Goal: Transaction & Acquisition: Subscribe to service/newsletter

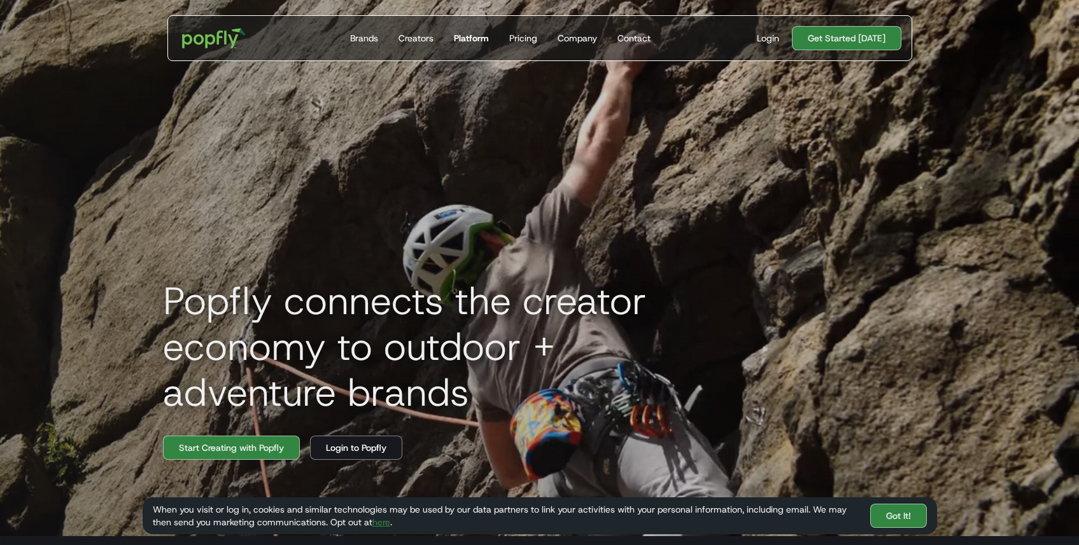
click at [482, 39] on div "Platform" at bounding box center [471, 38] width 35 height 13
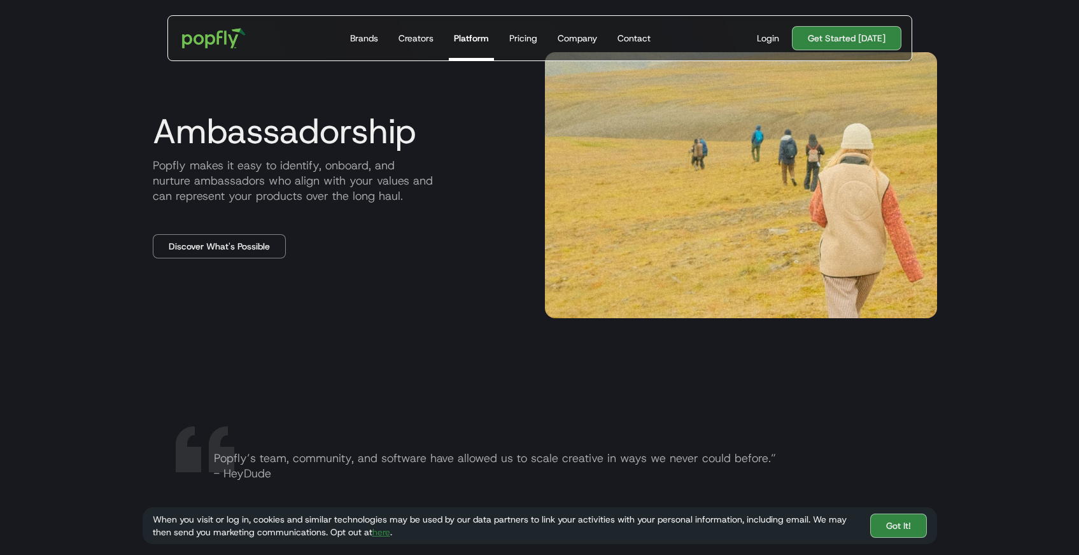
scroll to position [1746, 0]
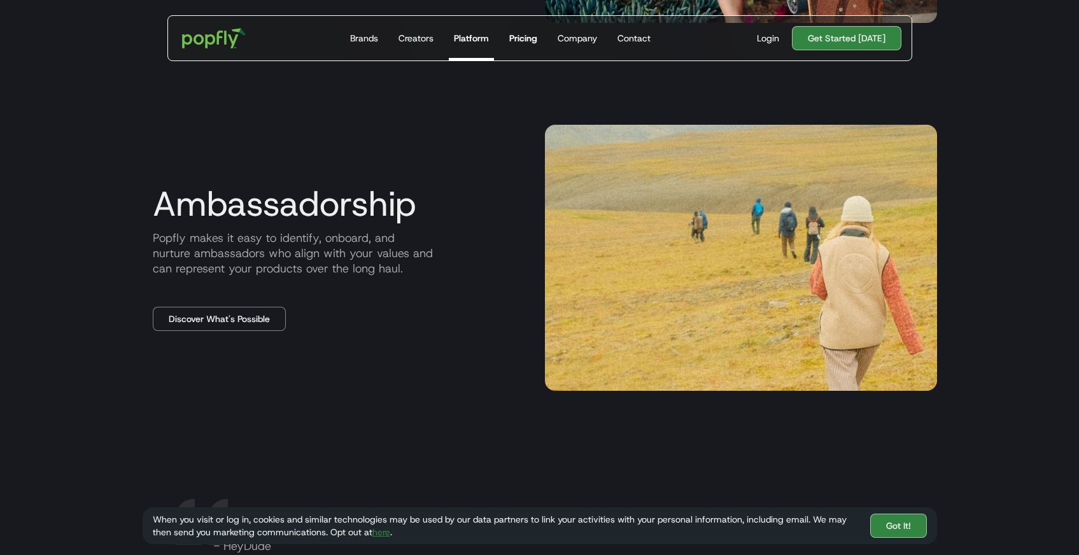
click at [537, 41] on div "Pricing" at bounding box center [523, 38] width 28 height 13
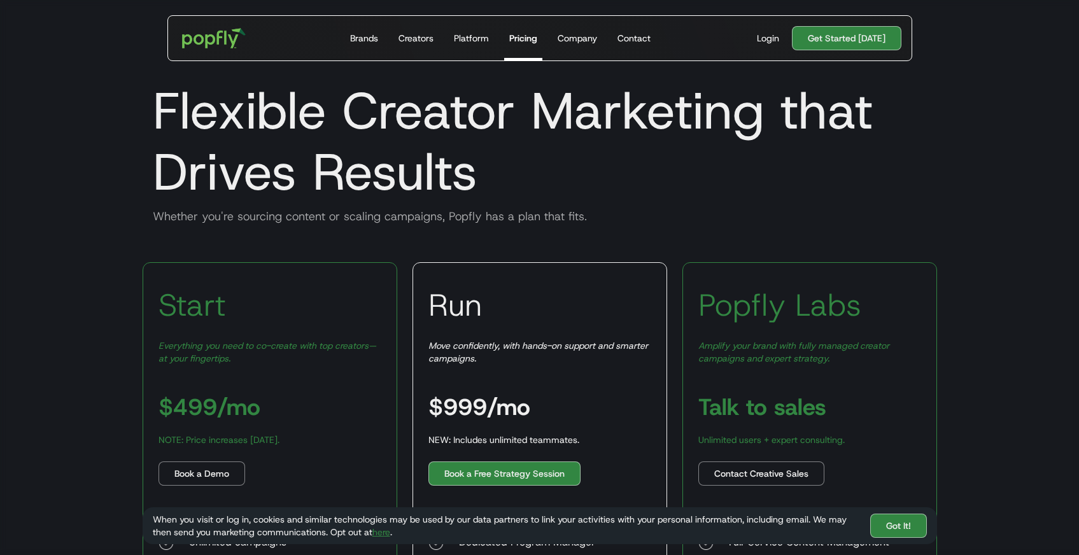
scroll to position [129, 0]
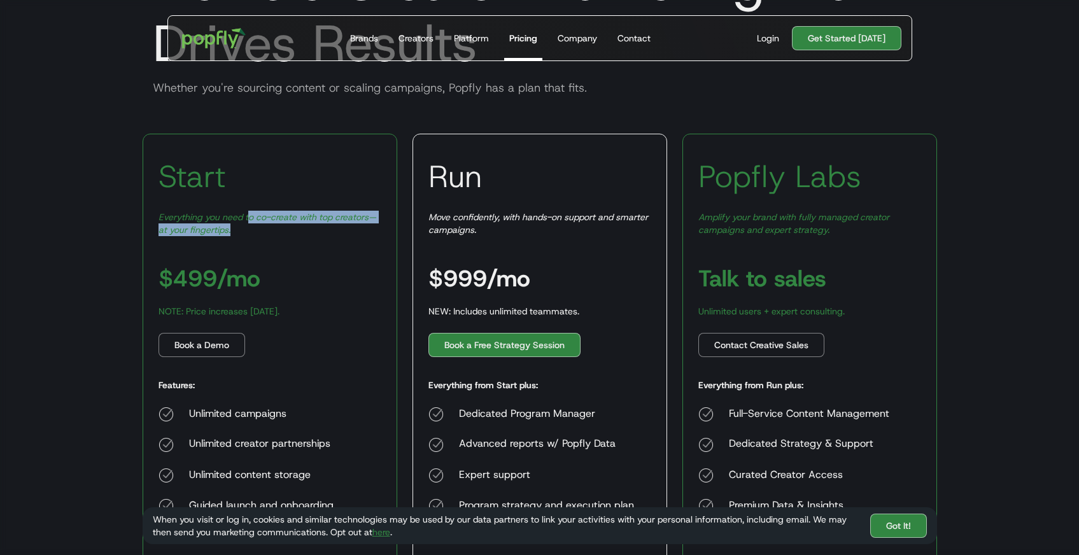
drag, startPoint x: 249, startPoint y: 214, endPoint x: 251, endPoint y: 228, distance: 13.5
click at [251, 228] on div "Everything you need to co-create with top creators—at your fingertips." at bounding box center [269, 223] width 223 height 25
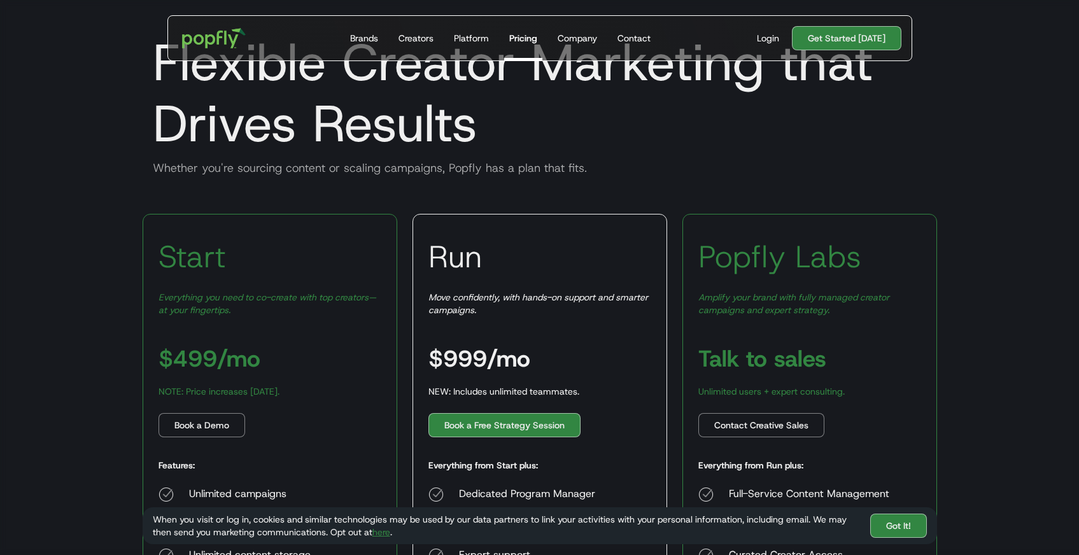
scroll to position [0, 0]
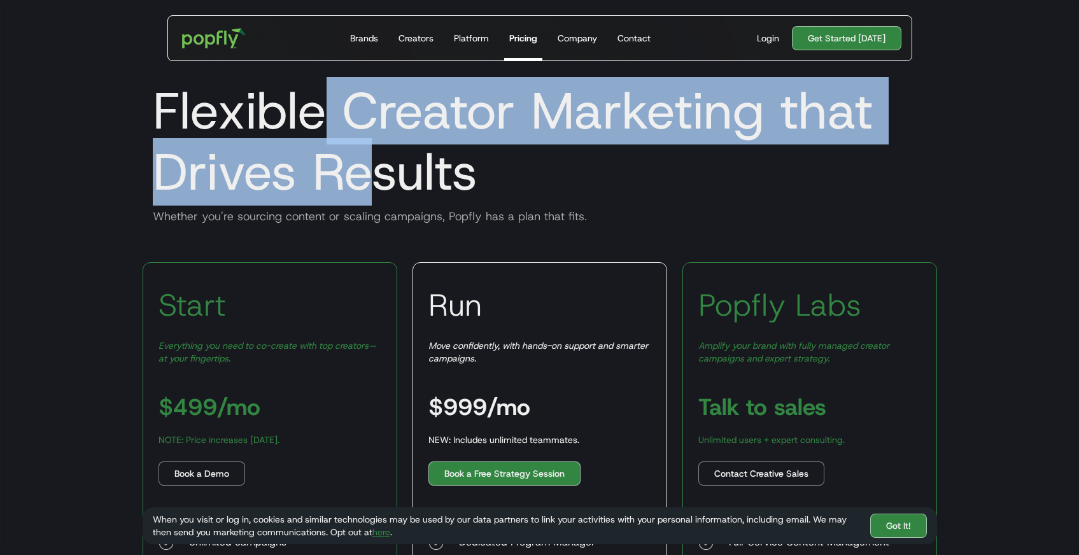
drag, startPoint x: 325, startPoint y: 111, endPoint x: 375, endPoint y: 167, distance: 74.4
click at [375, 167] on h1 "Flexible Creator Marketing that Drives Results" at bounding box center [540, 141] width 794 height 122
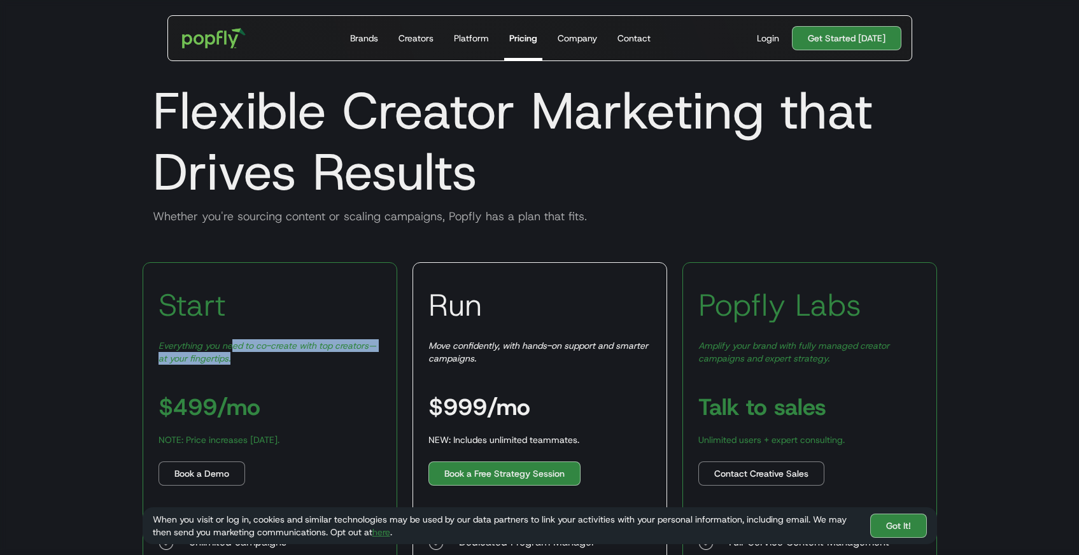
drag, startPoint x: 232, startPoint y: 342, endPoint x: 244, endPoint y: 359, distance: 20.1
click at [244, 359] on div "Everything you need to co-create with top creators—at your fingertips." at bounding box center [269, 351] width 223 height 25
click at [375, 38] on div "Brands" at bounding box center [364, 38] width 28 height 13
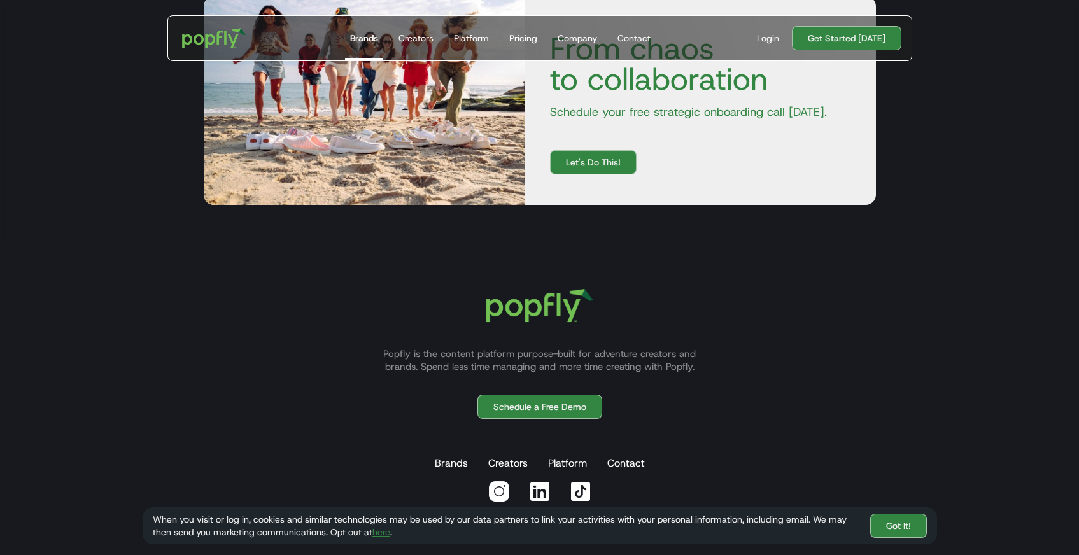
scroll to position [2375, 0]
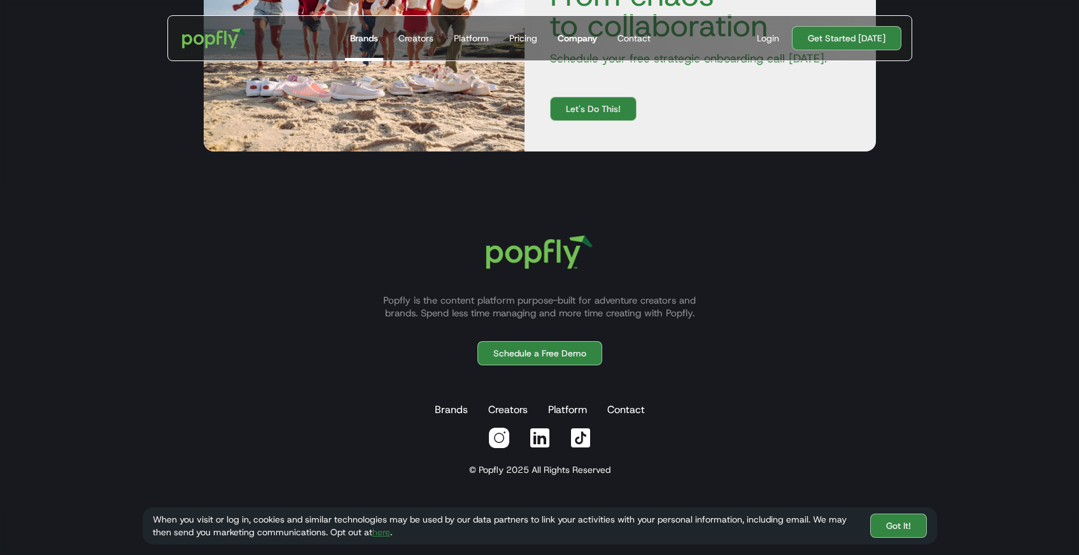
click at [572, 34] on div "Company" at bounding box center [577, 38] width 39 height 13
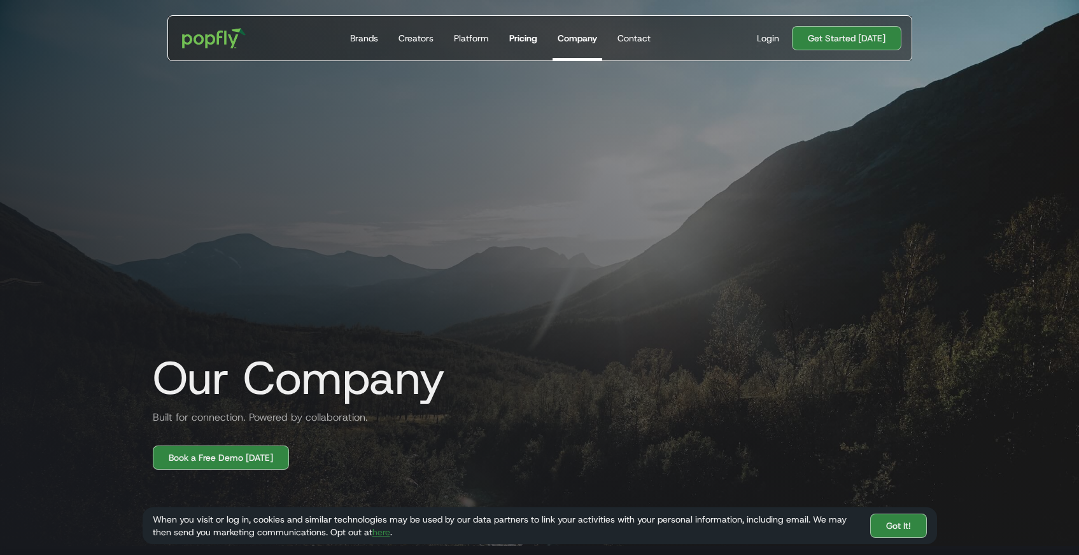
click at [532, 36] on div "Pricing" at bounding box center [523, 38] width 28 height 13
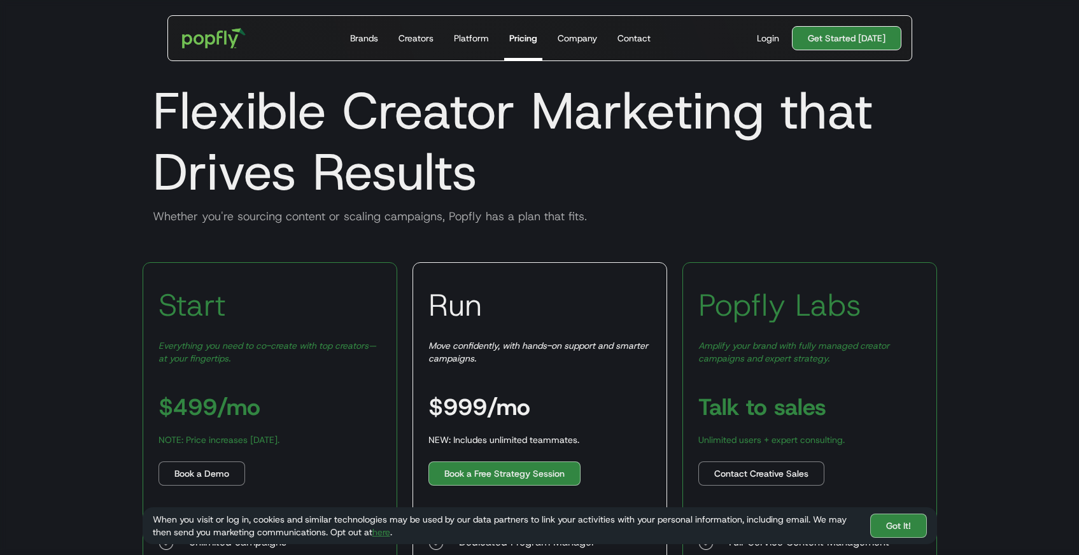
click at [831, 47] on link "Get Started [DATE]" at bounding box center [846, 38] width 109 height 24
click at [839, 36] on link "Get Started [DATE]" at bounding box center [846, 38] width 109 height 24
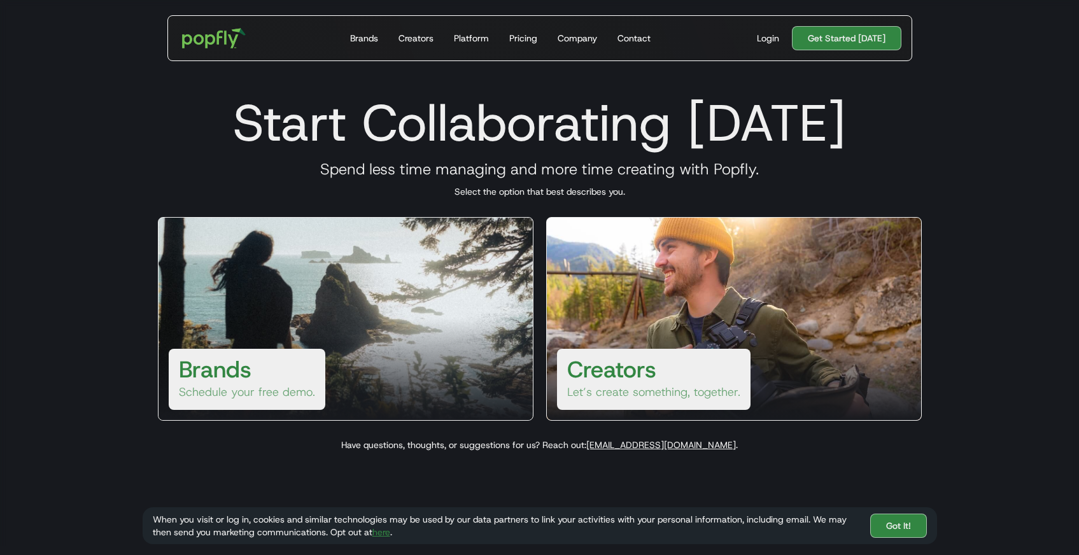
click at [287, 372] on div "Brands Schedule your free demo." at bounding box center [247, 379] width 157 height 61
